Goal: Transaction & Acquisition: Purchase product/service

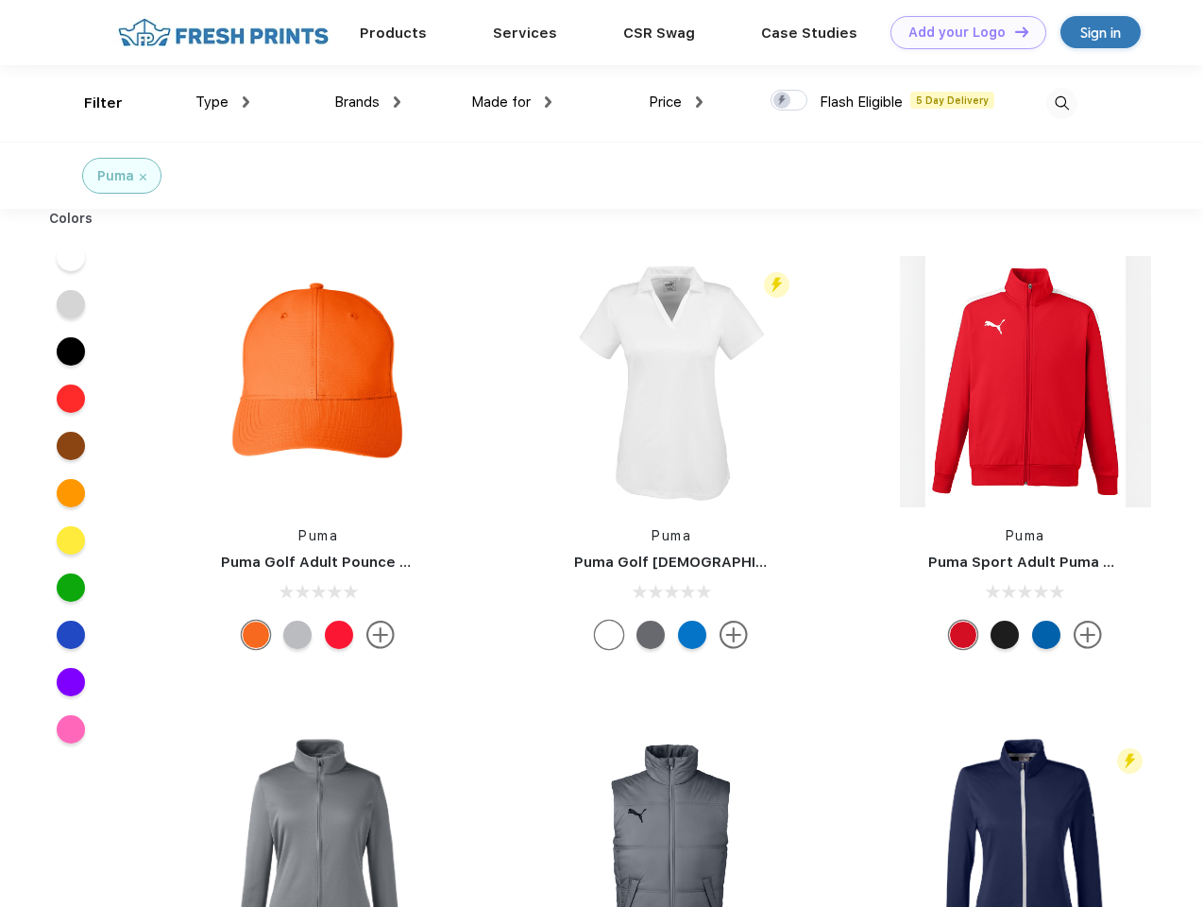
scroll to position [1, 0]
click at [961, 32] on link "Add your Logo Design Tool" at bounding box center [968, 32] width 156 height 33
click at [0, 0] on div "Design Tool" at bounding box center [0, 0] width 0 height 0
click at [1013, 31] on link "Add your Logo Design Tool" at bounding box center [968, 32] width 156 height 33
click at [91, 103] on div "Filter" at bounding box center [103, 104] width 39 height 22
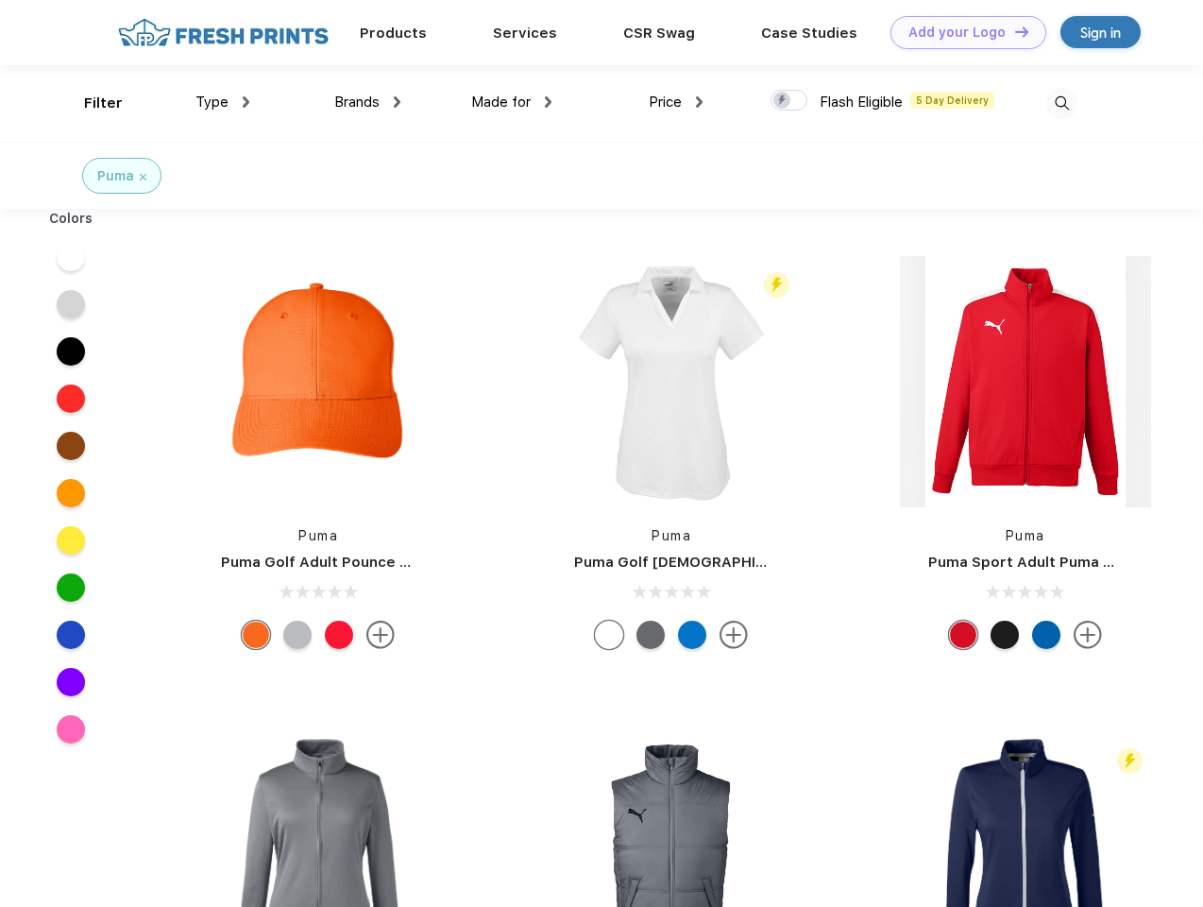
click at [223, 102] on span "Type" at bounding box center [211, 101] width 33 height 17
click at [367, 102] on span "Brands" at bounding box center [356, 101] width 45 height 17
click at [512, 102] on span "Made for" at bounding box center [500, 101] width 59 height 17
click at [676, 102] on span "Price" at bounding box center [665, 101] width 33 height 17
click at [789, 101] on div at bounding box center [789, 100] width 37 height 21
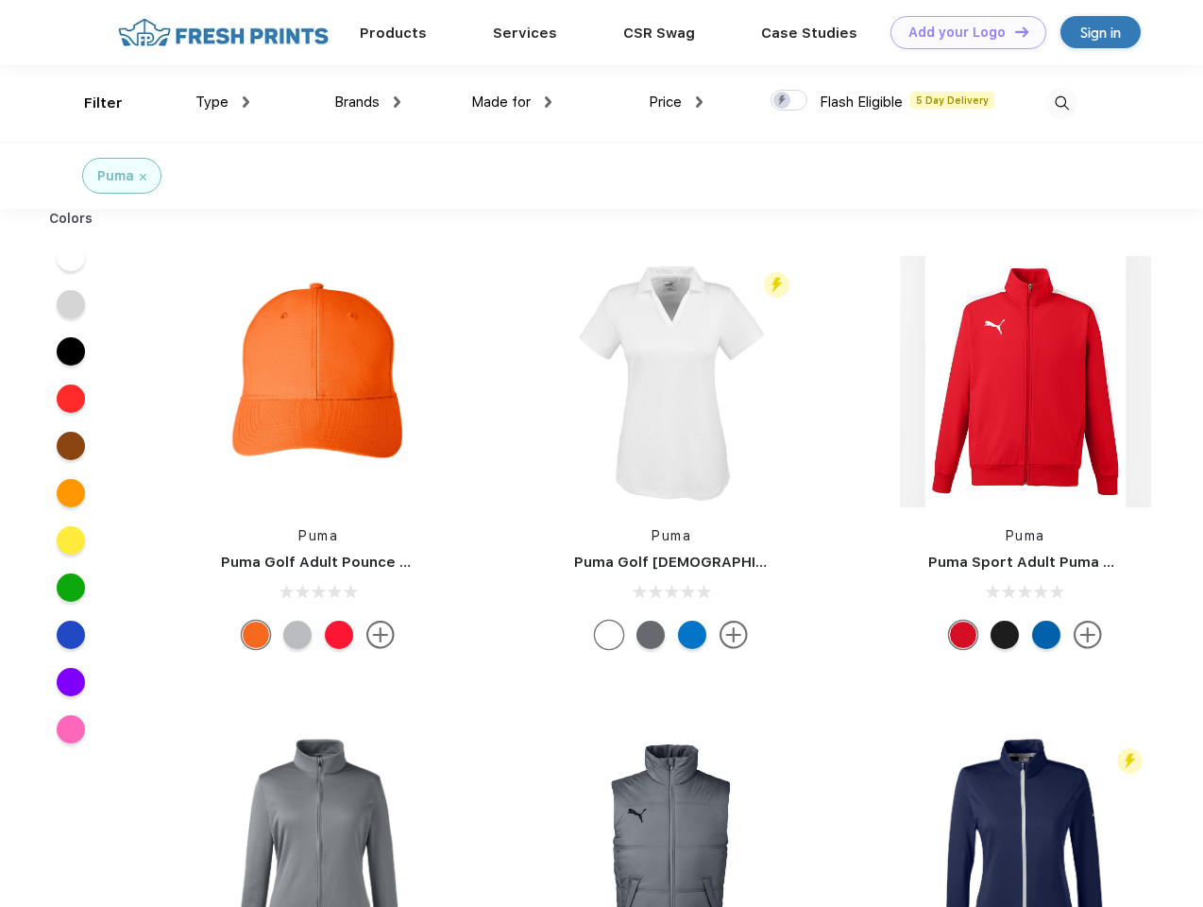
click at [783, 101] on input "checkbox" at bounding box center [777, 95] width 12 height 12
click at [1061, 103] on img at bounding box center [1061, 103] width 31 height 31
